Goal: Navigation & Orientation: Find specific page/section

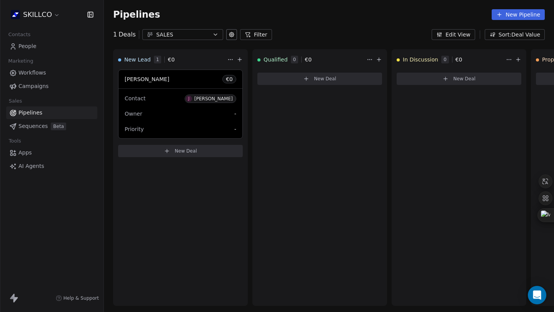
click at [36, 47] on link "People" at bounding box center [51, 46] width 91 height 13
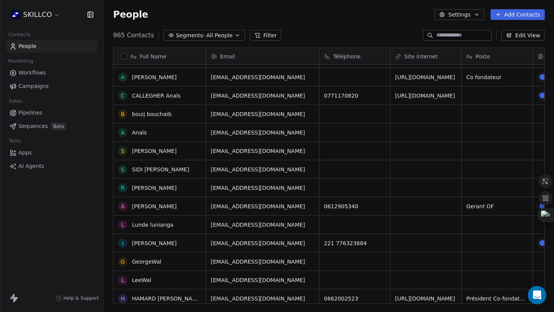
scroll to position [90, 0]
click at [437, 37] on input at bounding box center [463, 36] width 54 height 8
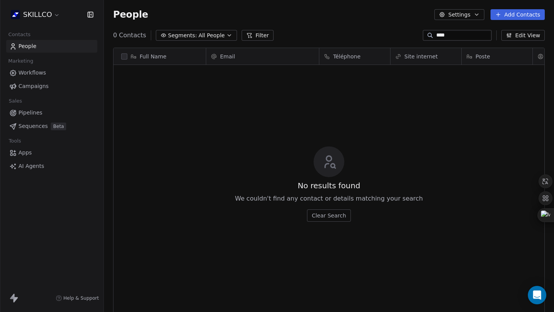
scroll to position [269, 444]
drag, startPoint x: 452, startPoint y: 36, endPoint x: 414, endPoint y: 33, distance: 38.2
click at [414, 33] on div "Segments: All People Filter **** Edit View" at bounding box center [329, 35] width 450 height 12
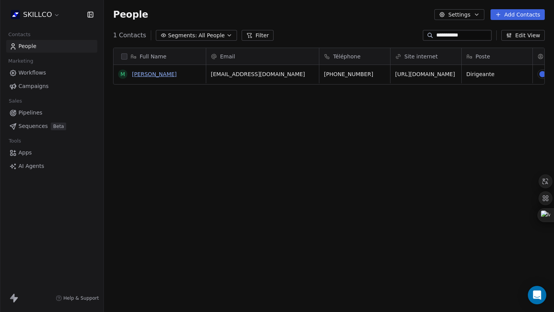
type input "**********"
click at [145, 73] on link "[PERSON_NAME]" at bounding box center [154, 74] width 45 height 6
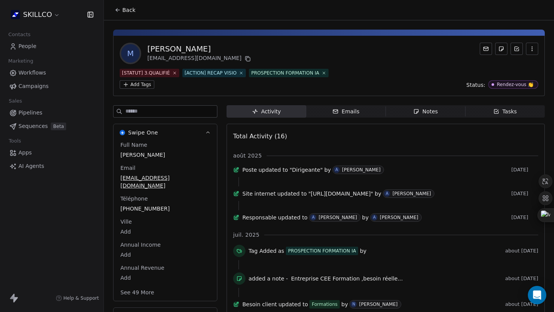
click at [121, 10] on button "Back" at bounding box center [125, 10] width 30 height 14
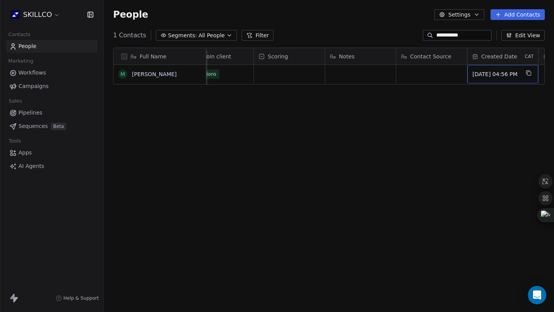
scroll to position [0, 694]
click at [47, 44] on link "People" at bounding box center [51, 46] width 91 height 13
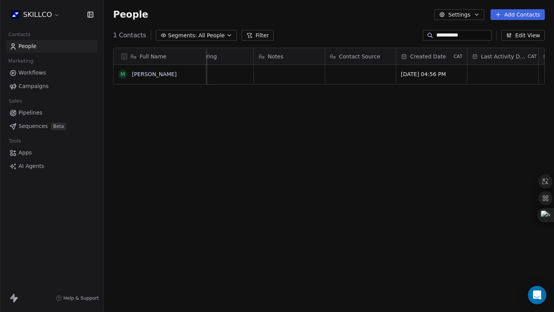
click at [47, 44] on link "People" at bounding box center [51, 46] width 91 height 13
click at [466, 34] on input "**********" at bounding box center [463, 36] width 54 height 8
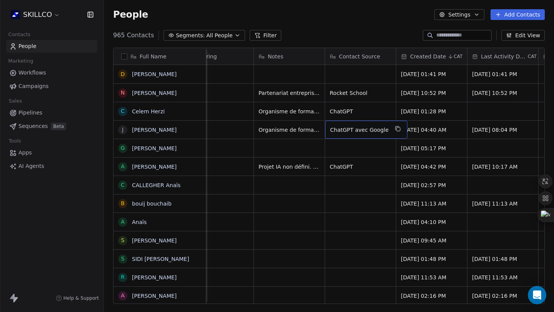
drag, startPoint x: 357, startPoint y: 135, endPoint x: 369, endPoint y: 125, distance: 15.8
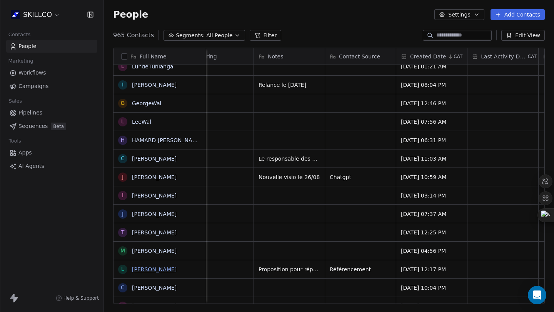
scroll to position [283, 0]
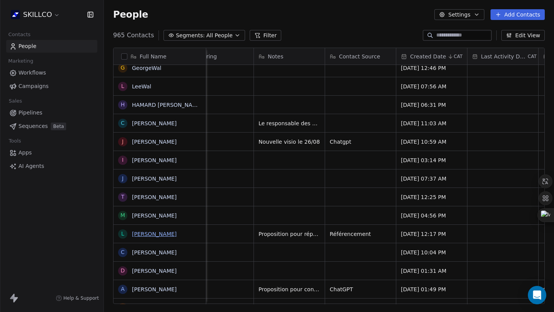
click at [152, 234] on link "[PERSON_NAME]" at bounding box center [154, 234] width 45 height 6
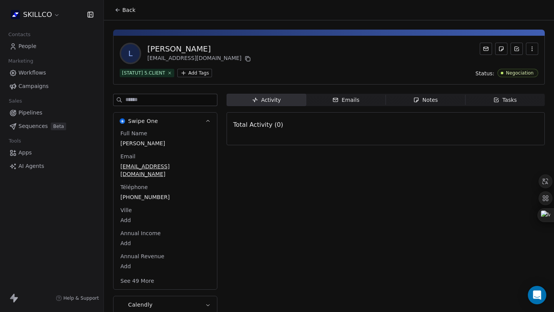
click at [118, 15] on button "Back" at bounding box center [125, 10] width 30 height 14
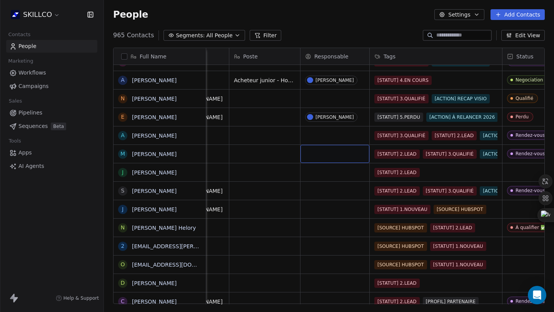
click at [334, 158] on div "grid" at bounding box center [334, 154] width 69 height 18
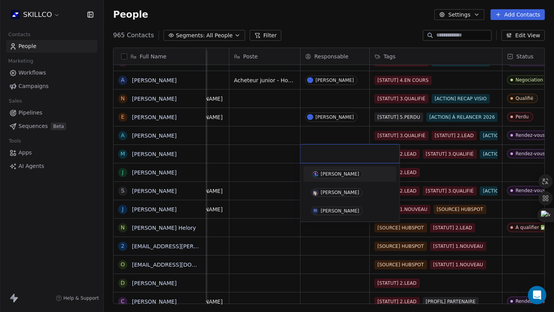
click at [329, 175] on div "[PERSON_NAME]" at bounding box center [340, 173] width 38 height 5
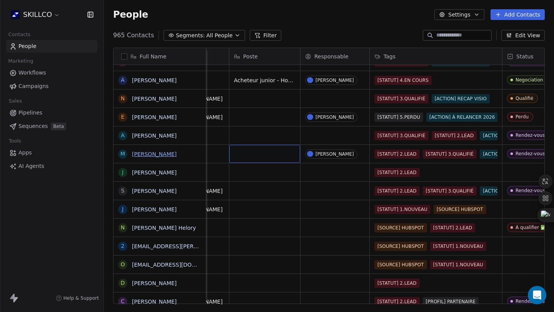
click at [140, 153] on link "[PERSON_NAME]" at bounding box center [154, 154] width 45 height 6
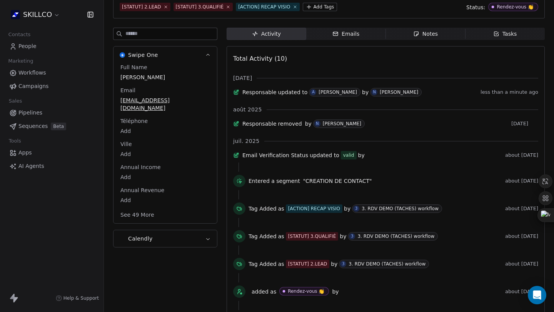
scroll to position [13, 0]
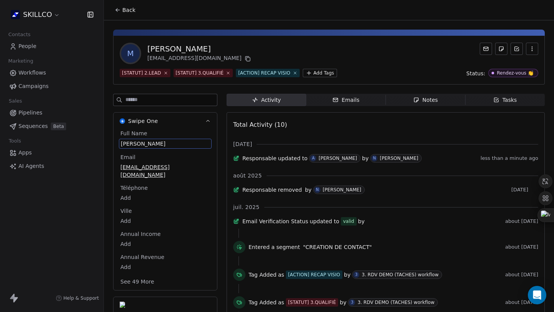
click at [162, 130] on div "Full Name [PERSON_NAME]" at bounding box center [165, 139] width 93 height 19
click at [167, 144] on span "[PERSON_NAME]" at bounding box center [165, 144] width 89 height 8
click at [167, 144] on textarea "**********" at bounding box center [161, 151] width 85 height 24
